Goal: Task Accomplishment & Management: Complete application form

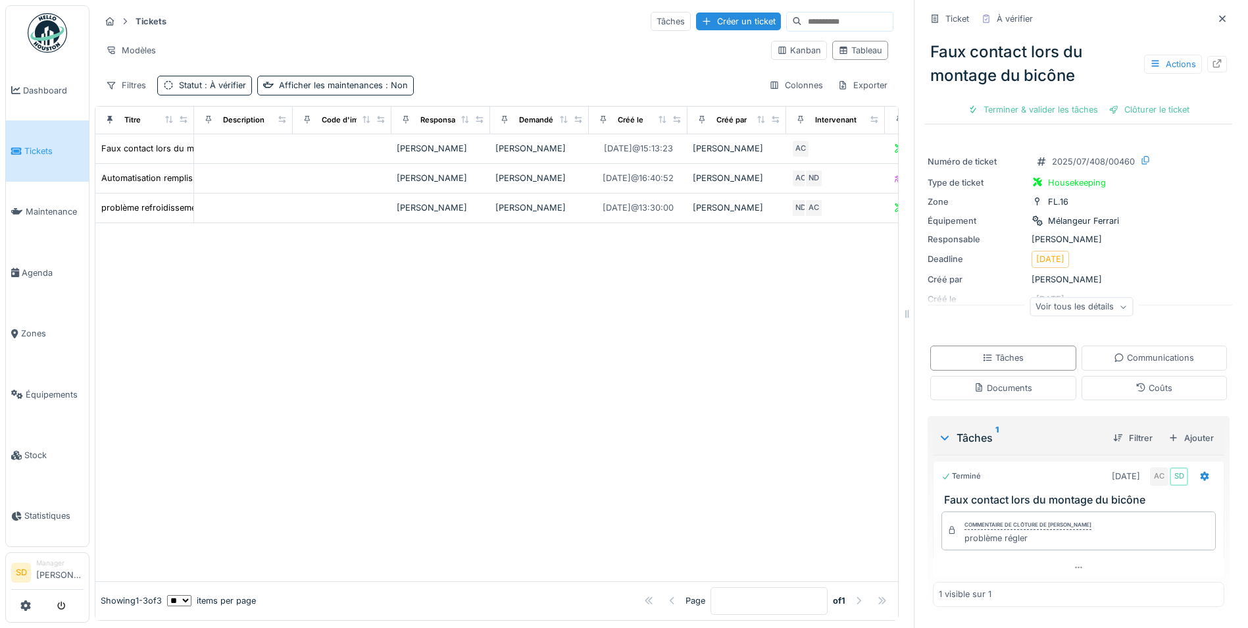
click at [43, 32] on img at bounding box center [47, 32] width 39 height 39
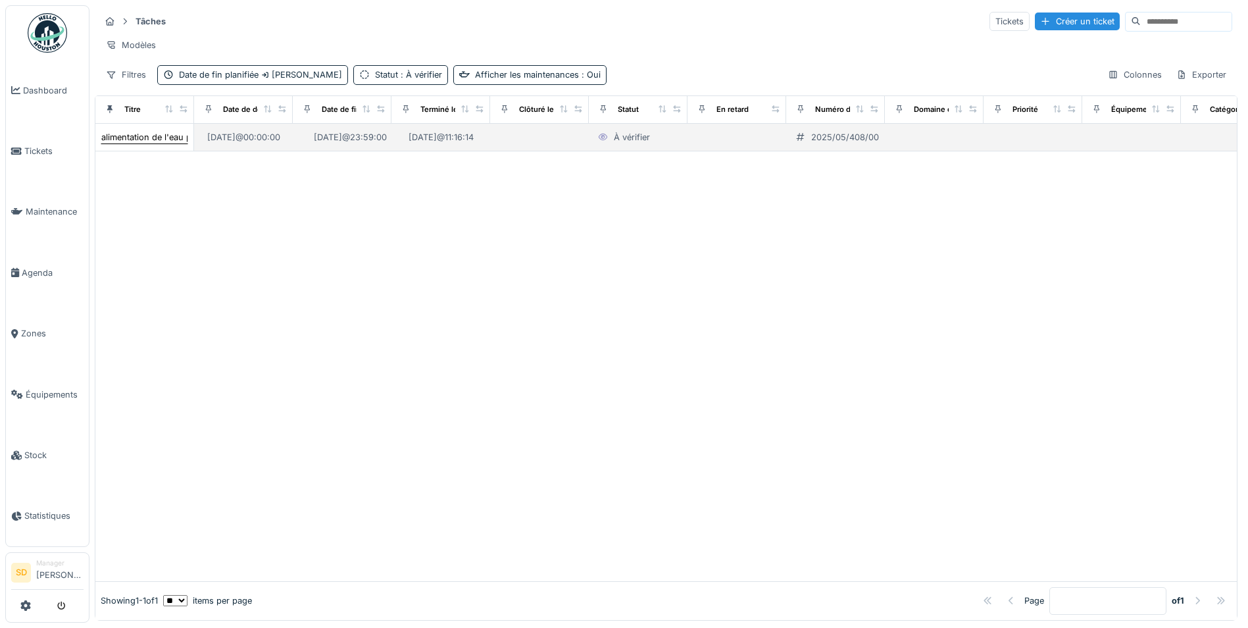
click at [152, 143] on div "alimentation de l'eau purifiée au TBCL relié à l'eau chaude en lieu et place de…" at bounding box center [278, 137] width 355 height 12
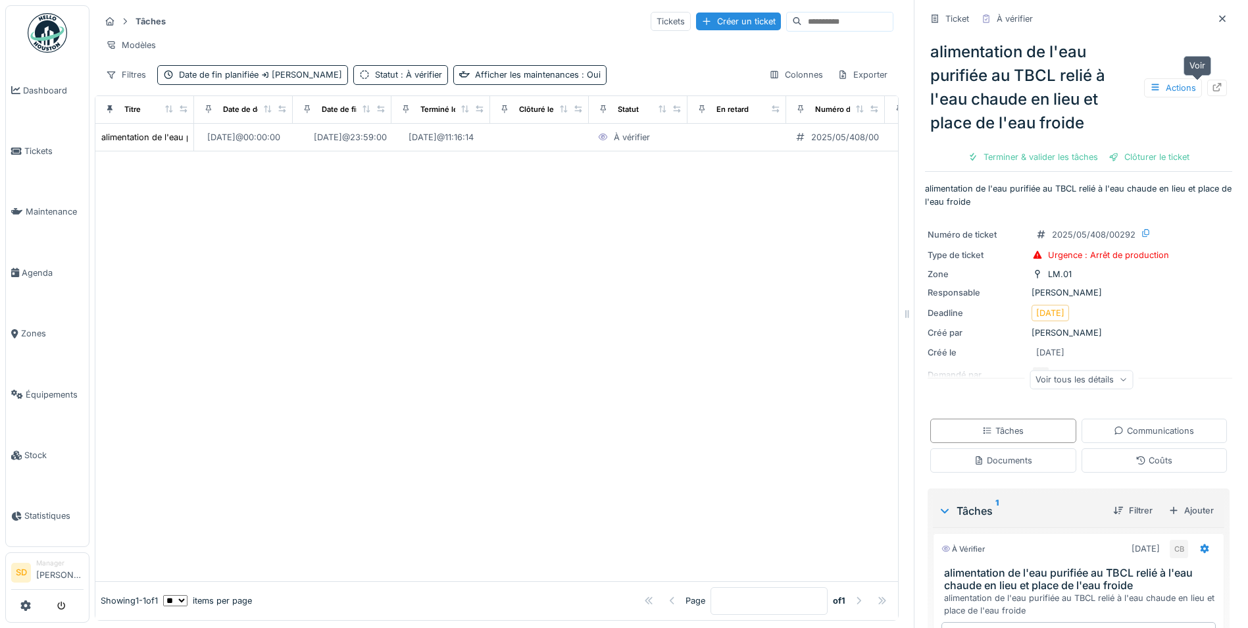
click at [1212, 88] on icon at bounding box center [1217, 87] width 11 height 9
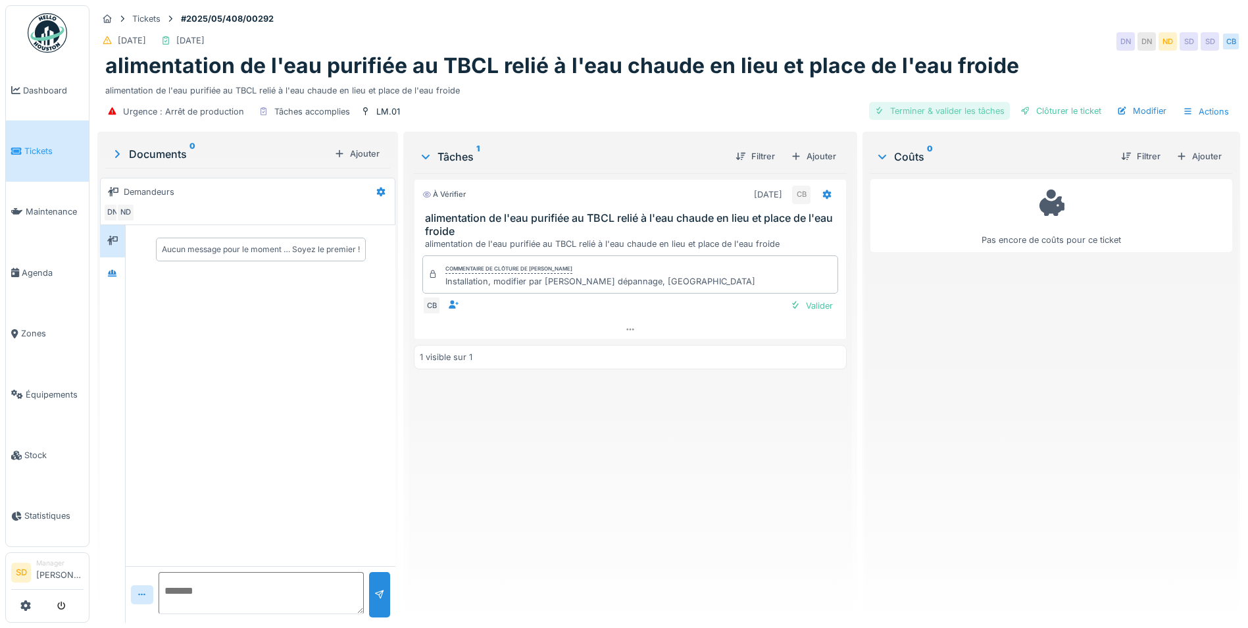
click at [976, 114] on div "Terminer & valider les tâches" at bounding box center [939, 111] width 141 height 18
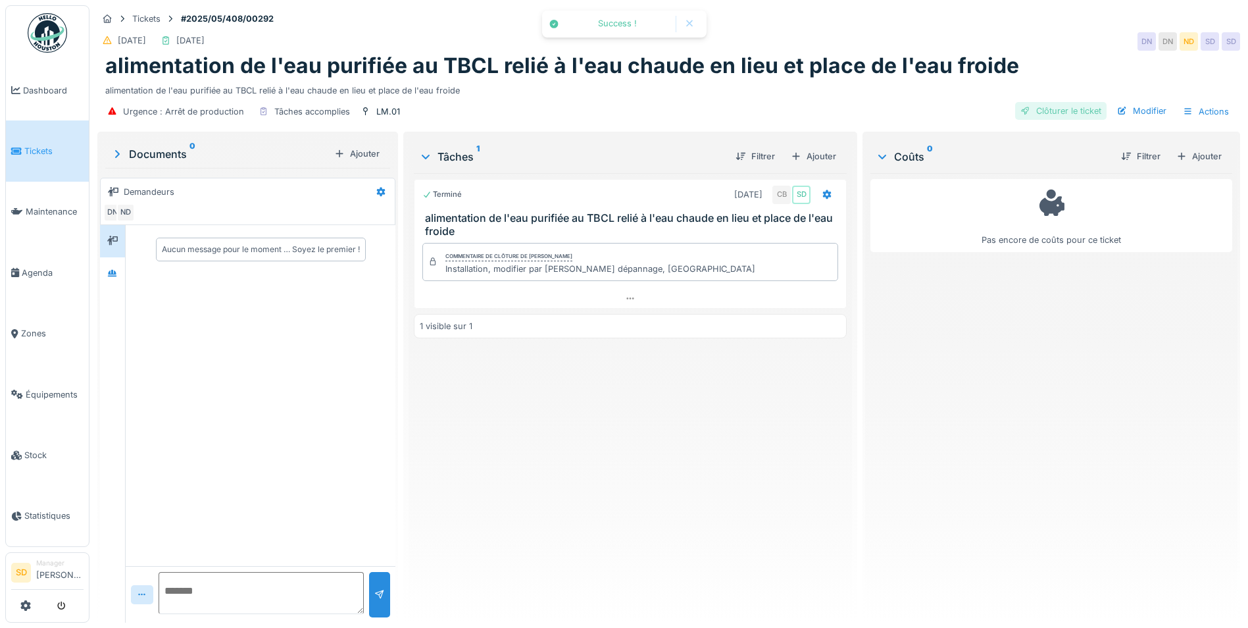
click at [1074, 110] on div "Clôturer le ticket" at bounding box center [1060, 111] width 91 height 18
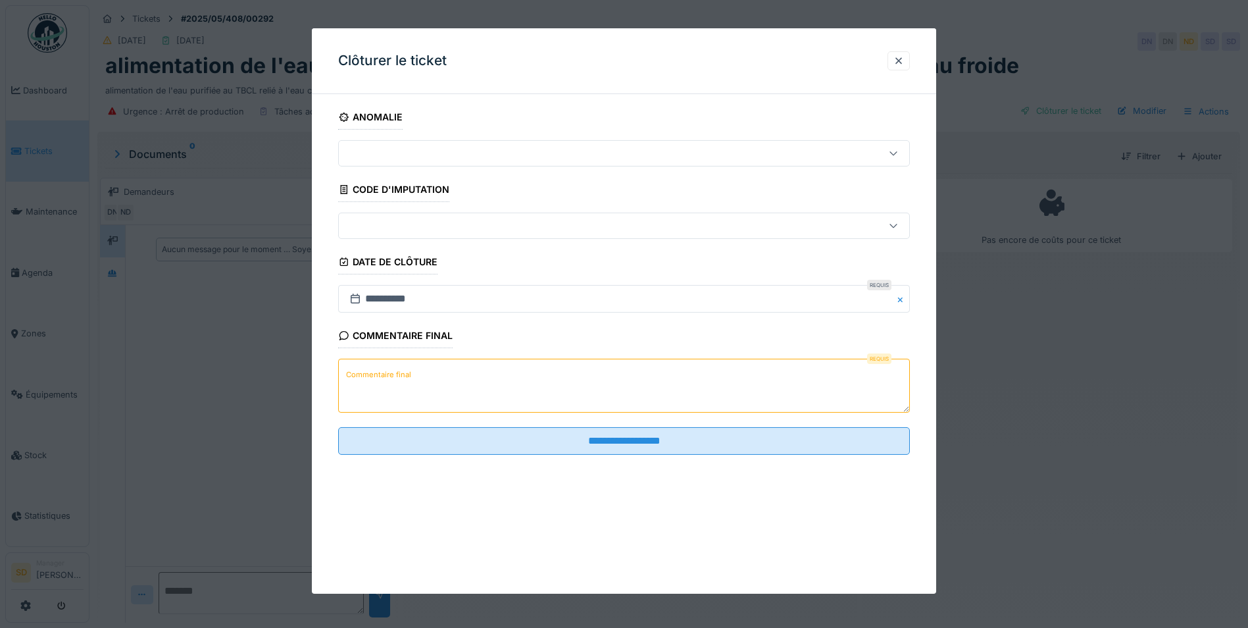
click at [509, 369] on textarea "Commentaire final" at bounding box center [624, 386] width 572 height 54
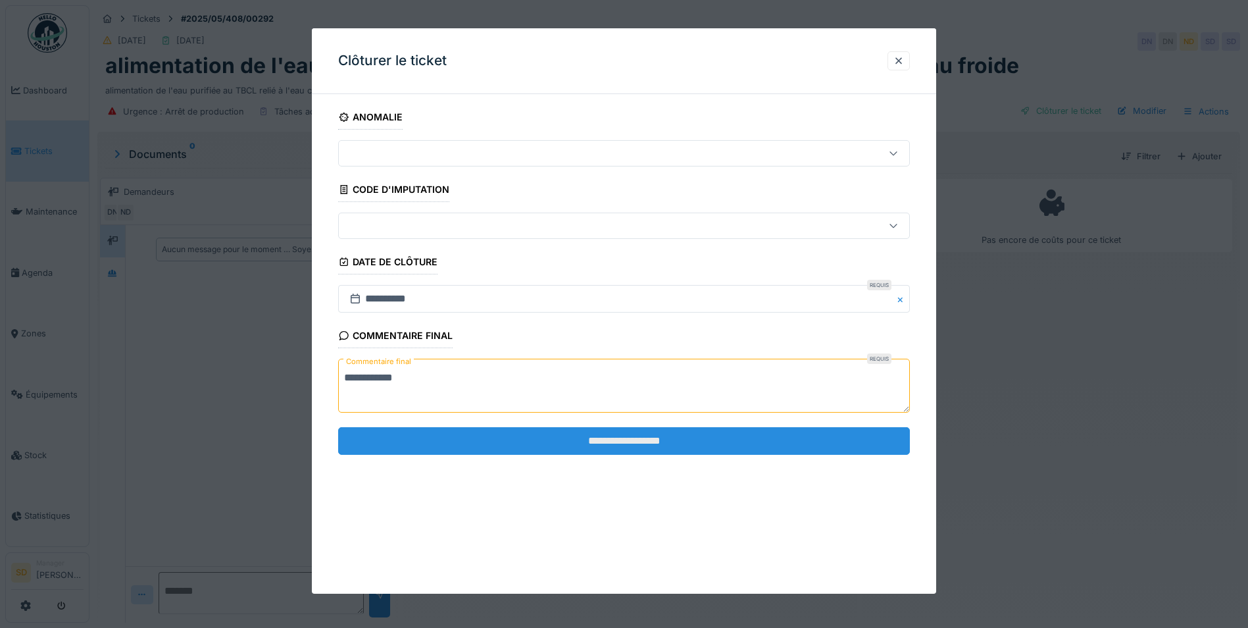
type textarea "**********"
click at [614, 441] on input "**********" at bounding box center [624, 441] width 572 height 28
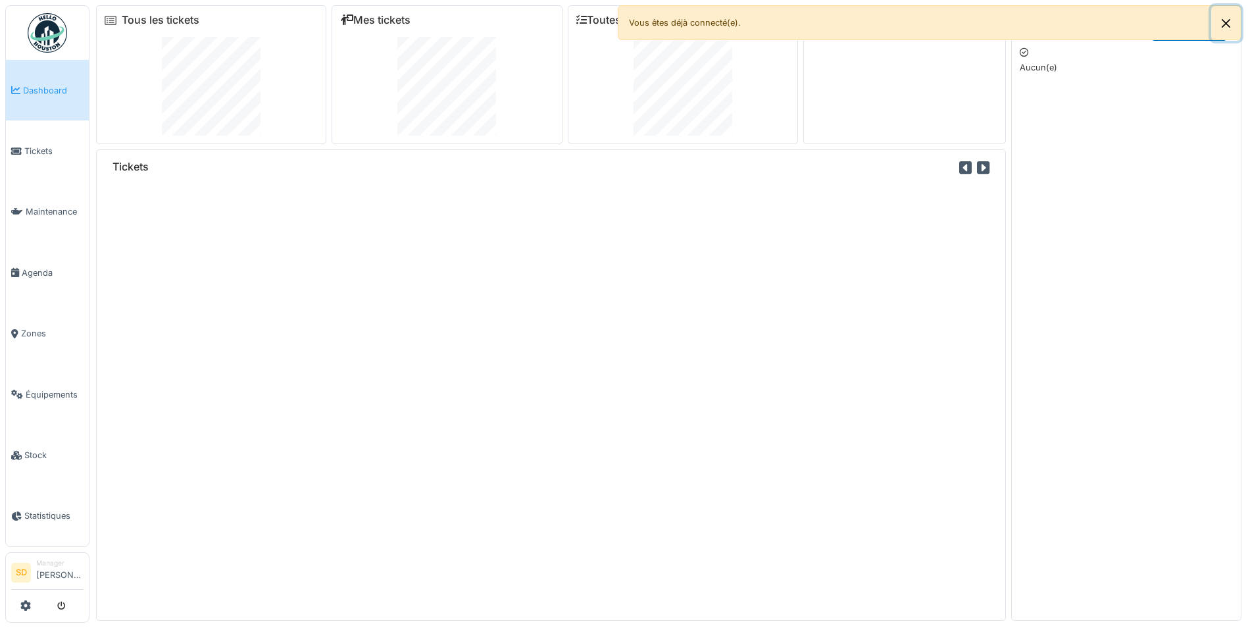
click at [1227, 19] on button "Close" at bounding box center [1226, 23] width 30 height 35
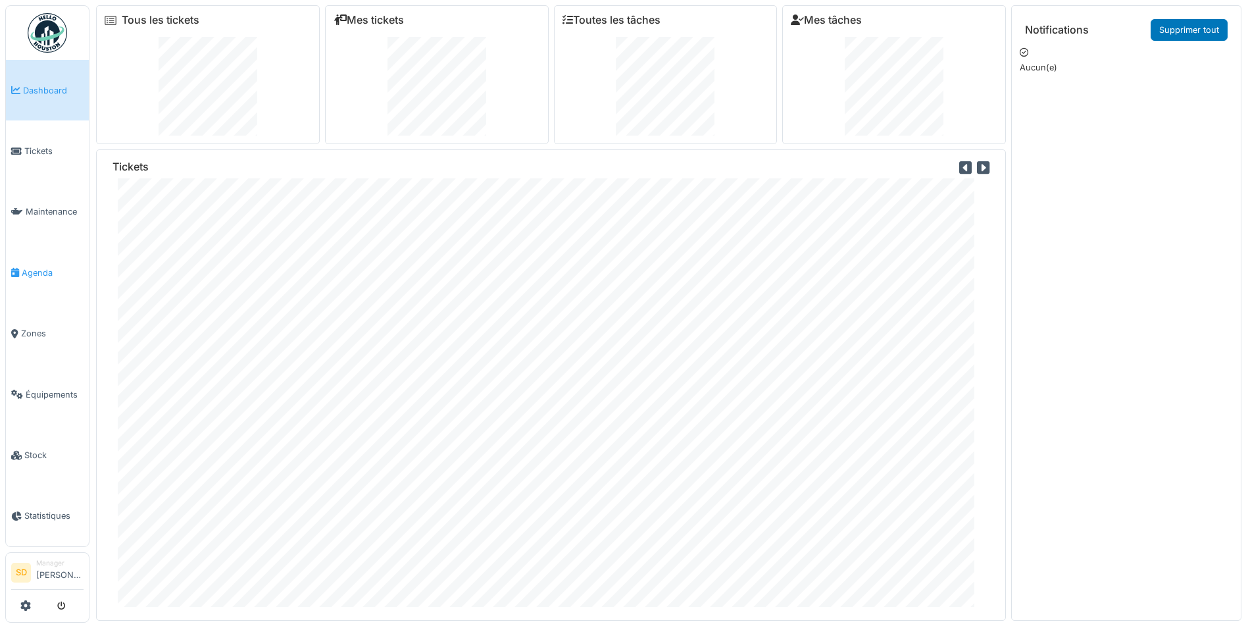
click at [26, 259] on link "Agenda" at bounding box center [47, 272] width 83 height 61
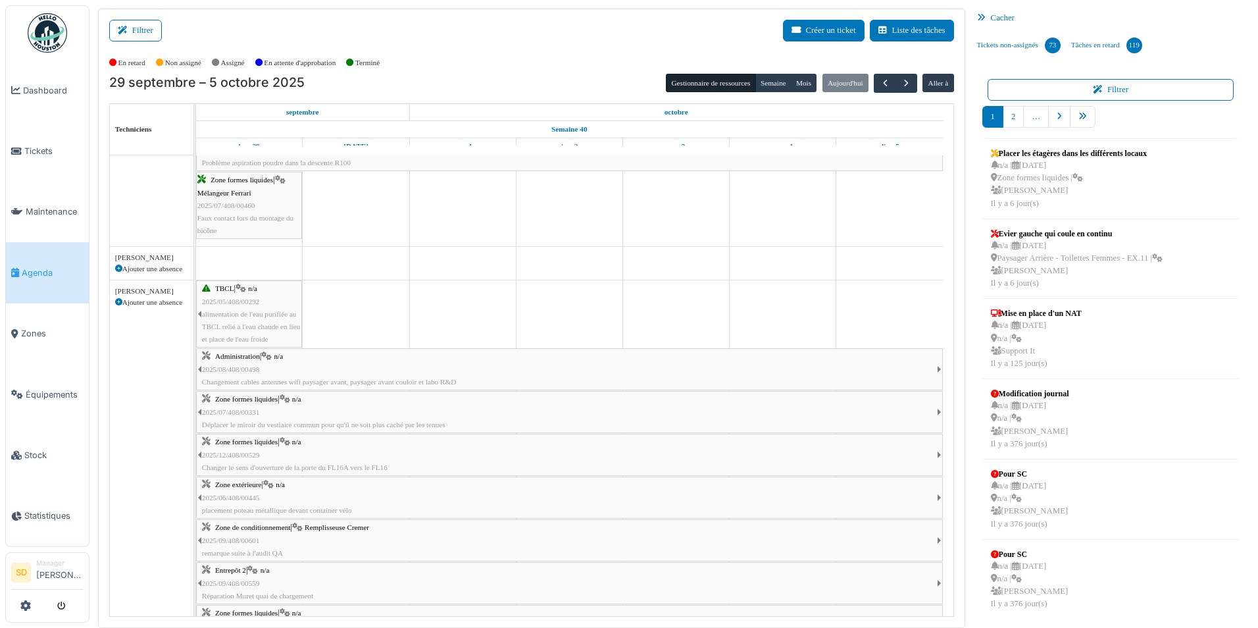
scroll to position [132, 0]
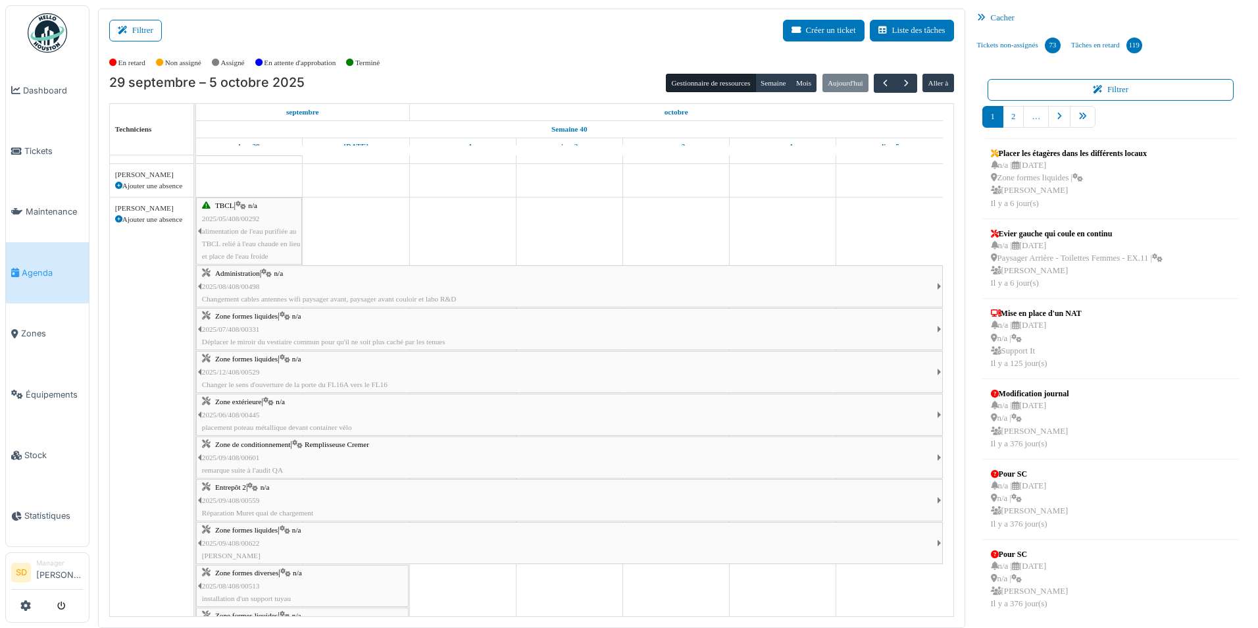
click at [228, 483] on span "Entrepôt 2" at bounding box center [230, 487] width 31 height 8
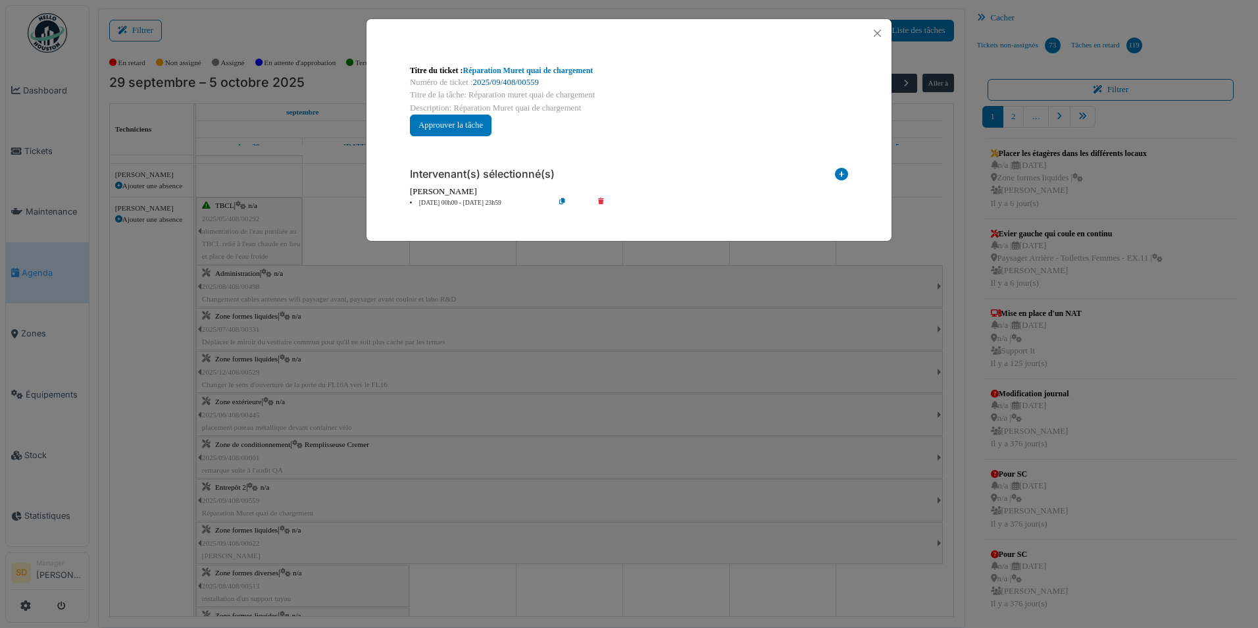
click at [526, 78] on link "2025/09/408/00559" at bounding box center [506, 82] width 66 height 9
click at [882, 38] on button "Close" at bounding box center [877, 33] width 18 height 18
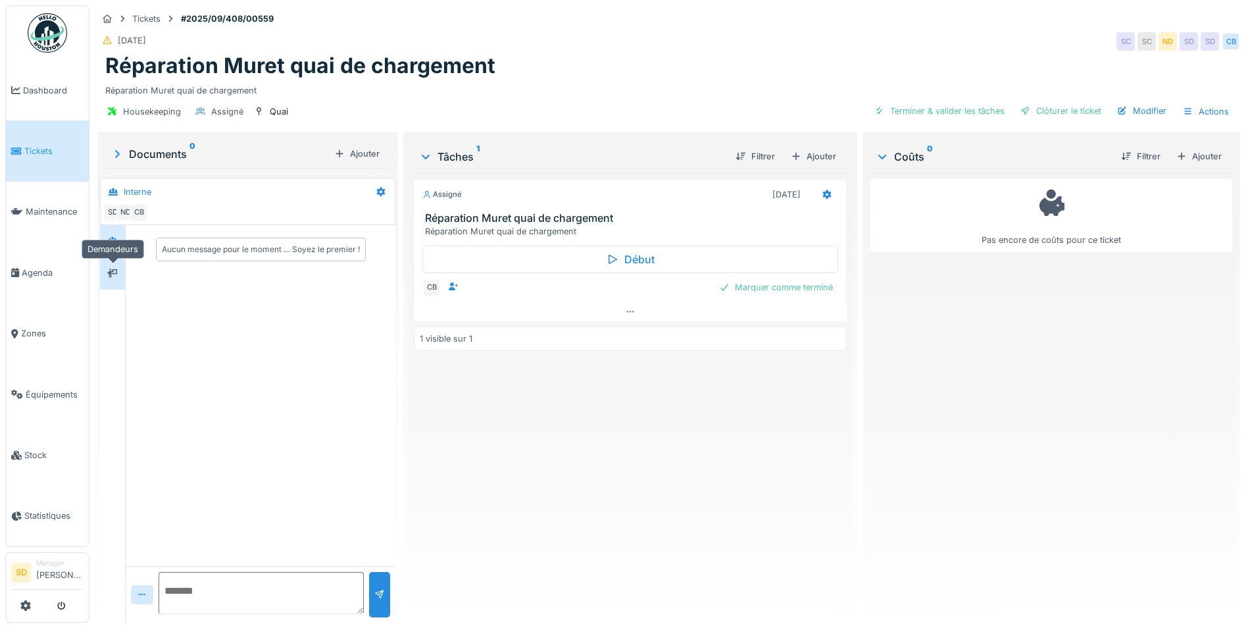
click at [115, 268] on div at bounding box center [112, 273] width 11 height 12
click at [114, 237] on icon at bounding box center [112, 240] width 11 height 9
click at [117, 275] on icon at bounding box center [112, 273] width 11 height 9
